Goal: Task Accomplishment & Management: Manage account settings

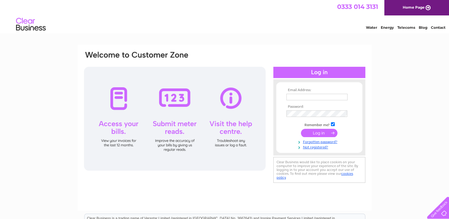
type input "leaconfarm@gmail.com"
click at [324, 132] on input "submit" at bounding box center [319, 133] width 37 height 8
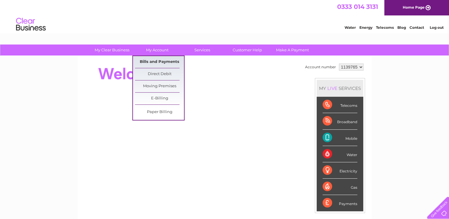
click at [154, 60] on link "Bills and Payments" at bounding box center [159, 62] width 49 height 12
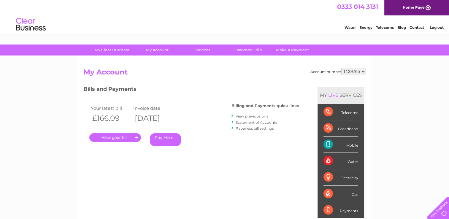
click at [126, 138] on link "." at bounding box center [115, 137] width 52 height 9
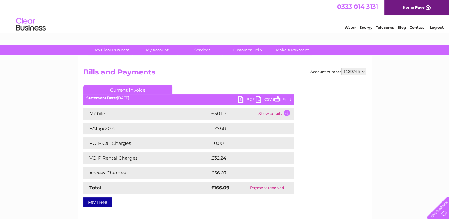
click at [245, 100] on link "PDF" at bounding box center [247, 100] width 18 height 9
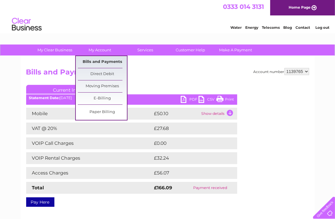
click at [111, 62] on link "Bills and Payments" at bounding box center [102, 62] width 49 height 12
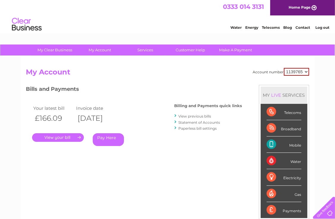
click at [191, 116] on link "View previous bills" at bounding box center [194, 116] width 33 height 4
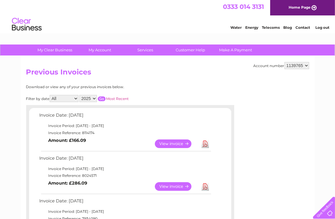
click at [167, 185] on link "View" at bounding box center [177, 186] width 44 height 9
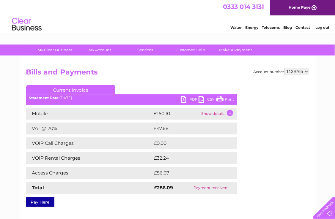
click at [186, 98] on link "PDF" at bounding box center [190, 100] width 18 height 9
